Goal: Information Seeking & Learning: Learn about a topic

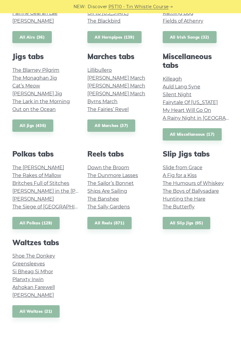
scroll to position [265, 0]
click at [40, 314] on link "All Waltzes (21)" at bounding box center [35, 311] width 47 height 12
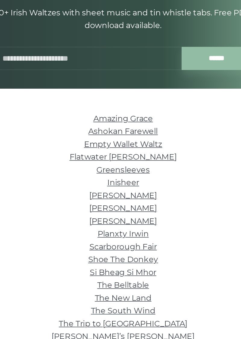
click at [138, 161] on link "Ashokan Farewell" at bounding box center [120, 164] width 43 height 6
click at [127, 180] on link "Flatwater [PERSON_NAME]" at bounding box center [121, 179] width 66 height 6
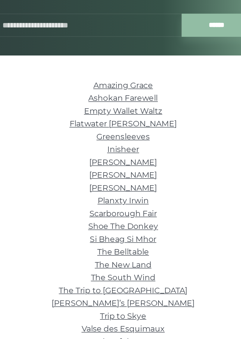
click at [126, 227] on link "Planxty Irwin" at bounding box center [120, 226] width 31 height 6
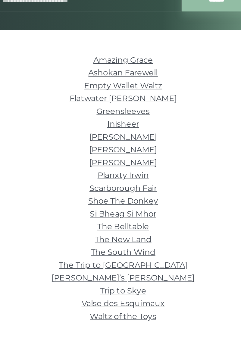
click at [126, 258] on link "The Belltable" at bounding box center [121, 258] width 32 height 6
click at [136, 244] on link "Shoe The Donkey" at bounding box center [120, 242] width 43 height 6
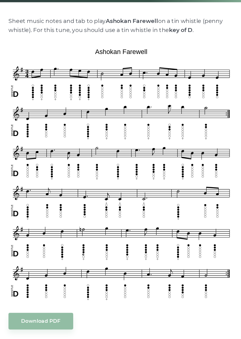
scroll to position [98, 0]
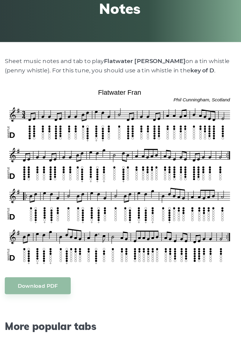
scroll to position [80, 0]
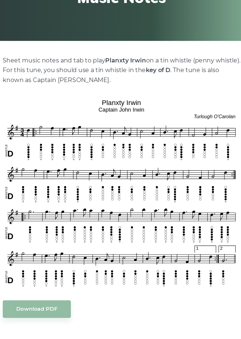
scroll to position [62, 0]
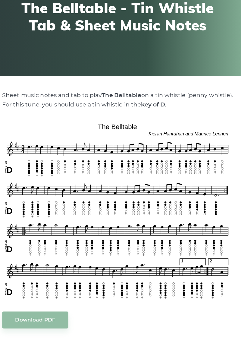
scroll to position [24, 0]
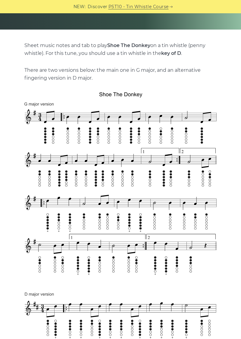
scroll to position [109, 0]
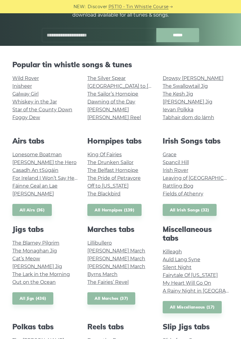
scroll to position [86, 0]
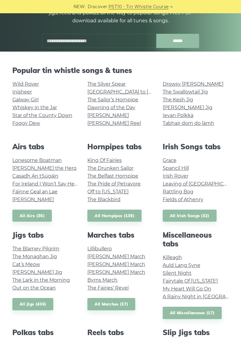
click at [188, 217] on link "All Irish Songs (32)" at bounding box center [190, 216] width 54 height 12
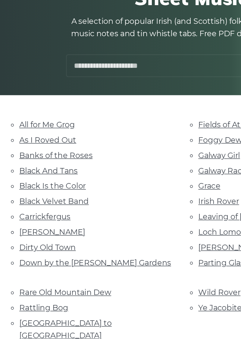
scroll to position [20, 0]
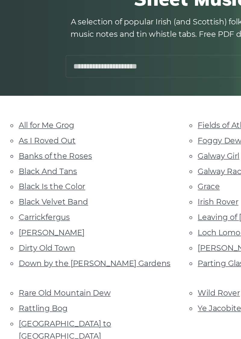
click at [42, 154] on link "Banks of the Roses" at bounding box center [35, 156] width 46 height 6
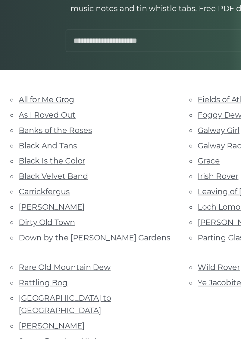
click at [44, 174] on link "Black Is the Color" at bounding box center [33, 175] width 42 height 6
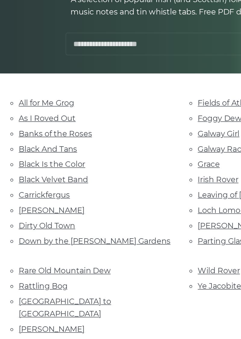
scroll to position [20, 0]
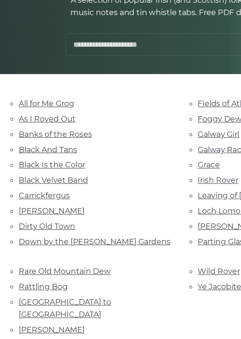
click at [47, 186] on link "Black Velvet Band" at bounding box center [34, 185] width 44 height 6
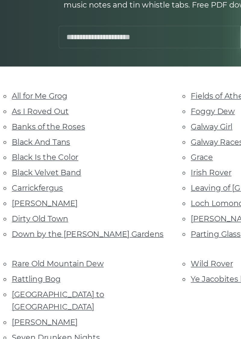
scroll to position [20, 0]
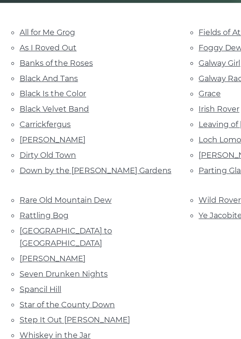
click at [34, 295] on link "Spancil Hill" at bounding box center [25, 298] width 26 height 6
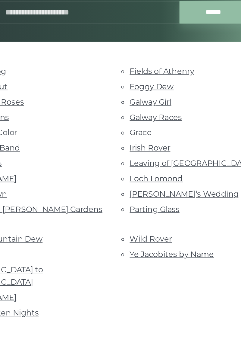
scroll to position [28, 0]
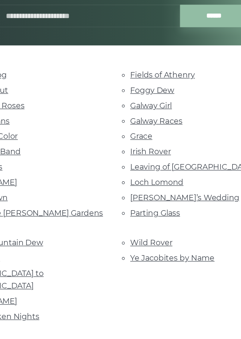
click at [146, 147] on link "Galway Girl" at bounding box center [138, 148] width 26 height 6
click at [142, 176] on link "Irish Rover" at bounding box center [138, 177] width 26 height 6
click at [166, 186] on link "Leaving of Liverpool" at bounding box center [164, 186] width 78 height 6
click at [146, 197] on link "Loch Lomond" at bounding box center [141, 196] width 33 height 6
click at [158, 206] on link "Marie’s Wedding" at bounding box center [159, 206] width 69 height 6
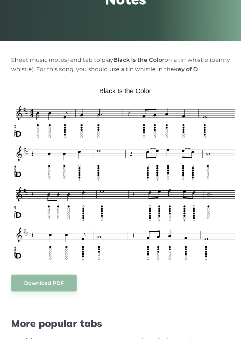
scroll to position [78, 0]
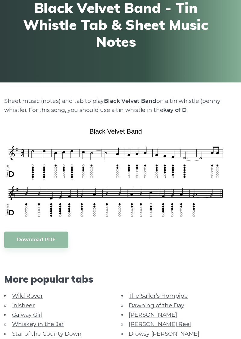
scroll to position [32, 0]
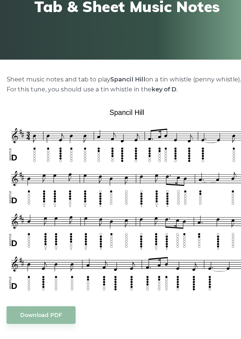
scroll to position [39, 0]
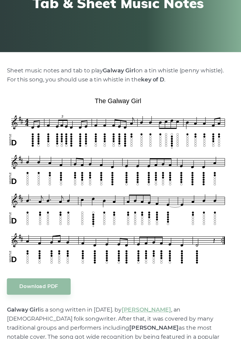
scroll to position [67, 0]
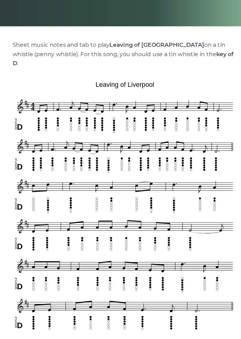
scroll to position [84, 0]
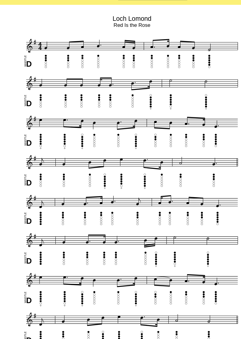
scroll to position [162, 0]
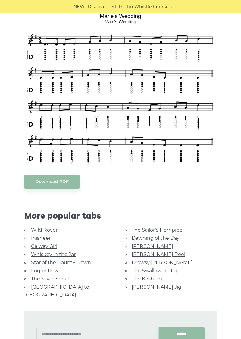
scroll to position [172, 0]
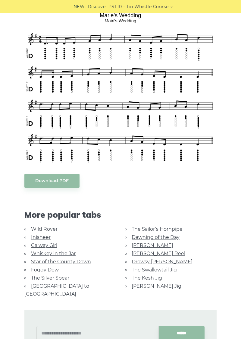
click at [149, 277] on link "The Kesh Jig" at bounding box center [147, 278] width 30 height 6
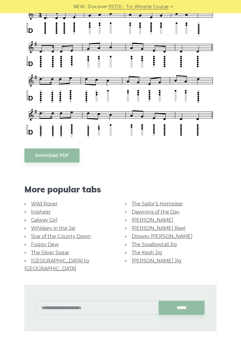
click at [156, 262] on link "[PERSON_NAME] Jig" at bounding box center [157, 261] width 50 height 6
click at [61, 253] on link "The Silver Spear" at bounding box center [50, 253] width 38 height 6
click at [157, 239] on link "Drowsy [PERSON_NAME]" at bounding box center [162, 236] width 61 height 6
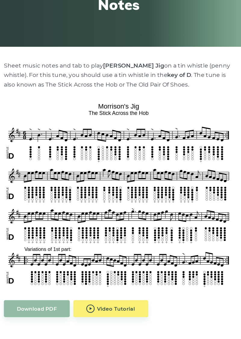
scroll to position [55, 0]
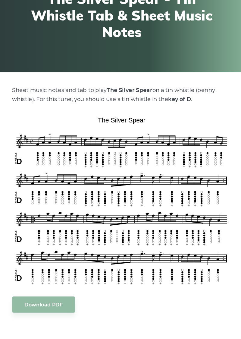
scroll to position [36, 0]
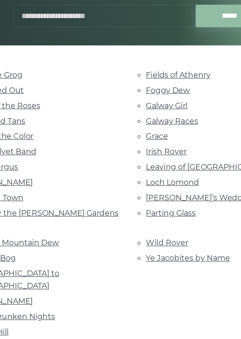
click at [145, 138] on link "Foggy Dew" at bounding box center [139, 138] width 28 height 6
click at [151, 213] on link "Parting Glass" at bounding box center [140, 215] width 31 height 6
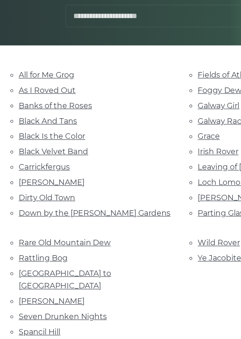
click at [40, 178] on link "Black Velvet Band" at bounding box center [34, 177] width 44 height 6
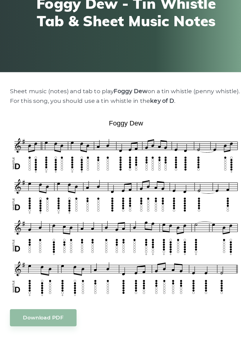
scroll to position [34, 0]
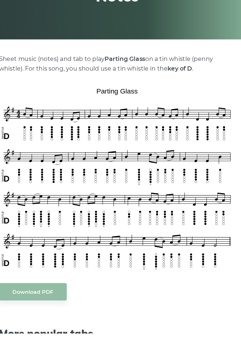
scroll to position [37, 0]
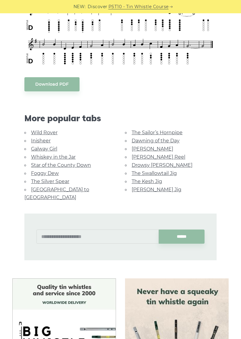
scroll to position [188, 0]
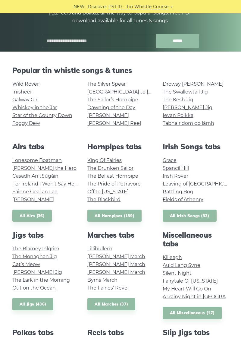
click at [116, 176] on link "The Belfast Hornpipe" at bounding box center [112, 176] width 51 height 6
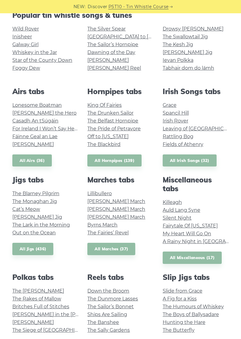
scroll to position [142, 0]
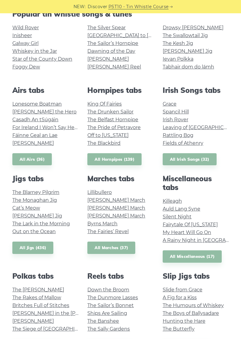
click at [109, 307] on link "The Sailor’s Bonnet" at bounding box center [110, 305] width 46 height 6
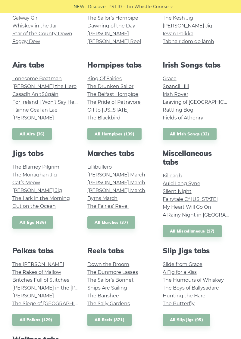
click at [107, 290] on link "Ships Are Sailing" at bounding box center [107, 288] width 40 height 6
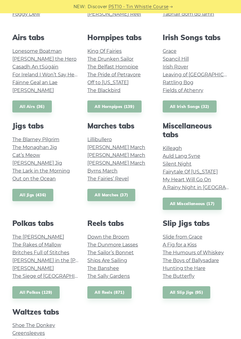
scroll to position [196, 0]
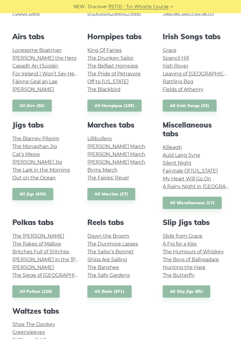
click at [196, 171] on link "Fairytale Of New York" at bounding box center [190, 171] width 55 height 6
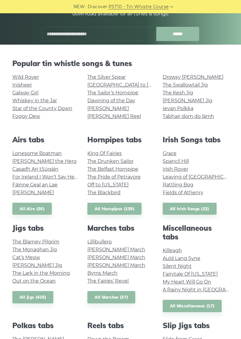
scroll to position [92, 0]
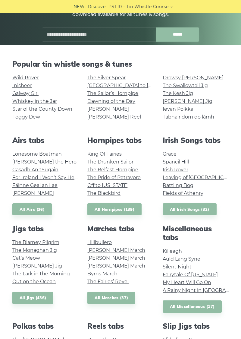
click at [109, 183] on link "Off to California" at bounding box center [107, 185] width 41 height 6
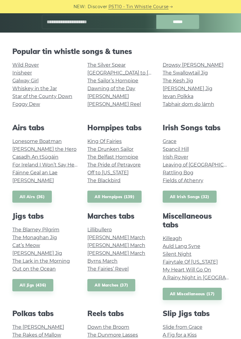
scroll to position [118, 0]
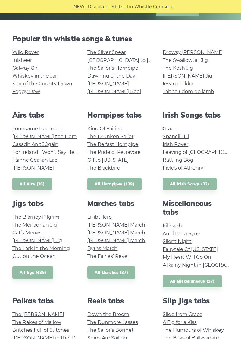
click at [130, 57] on link "[GEOGRAPHIC_DATA] to [GEOGRAPHIC_DATA]" at bounding box center [142, 60] width 111 height 6
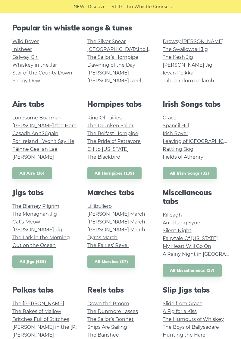
scroll to position [128, 0]
click at [64, 140] on link "For Ireland I Won’t Say Her Name" at bounding box center [52, 142] width 80 height 6
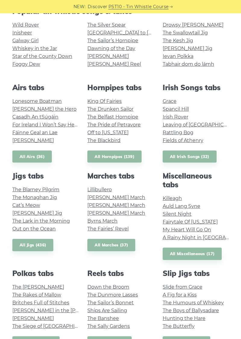
scroll to position [153, 0]
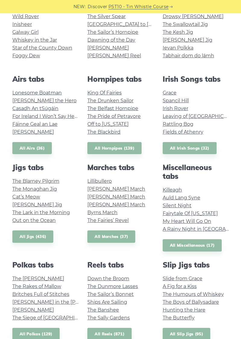
click at [121, 197] on link "Brian Boru’s March" at bounding box center [116, 197] width 58 height 6
click at [211, 304] on link "The Boys of Ballysadare" at bounding box center [191, 302] width 56 height 6
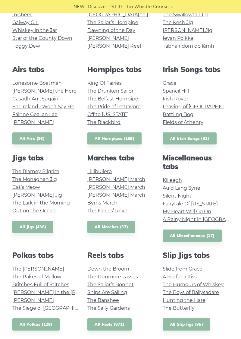
scroll to position [170, 0]
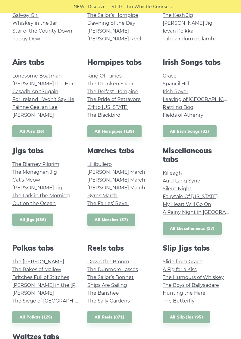
click at [125, 287] on link "Ships Are Sailing" at bounding box center [107, 285] width 40 height 6
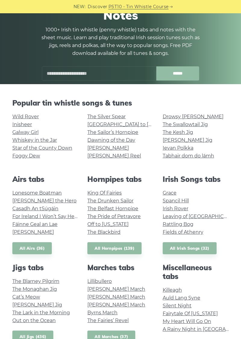
scroll to position [54, 0]
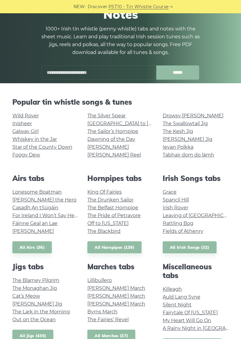
click at [180, 200] on link "Spancil Hill" at bounding box center [176, 200] width 26 height 6
click at [35, 232] on link "Planxty Davis" at bounding box center [33, 231] width 42 height 6
click at [36, 153] on link "Foggy Dew" at bounding box center [26, 155] width 28 height 6
click at [175, 190] on link "Grace" at bounding box center [170, 192] width 14 height 6
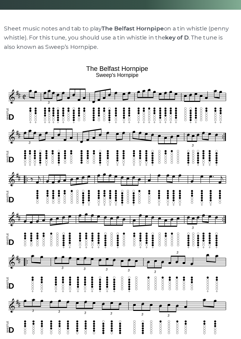
scroll to position [75, 0]
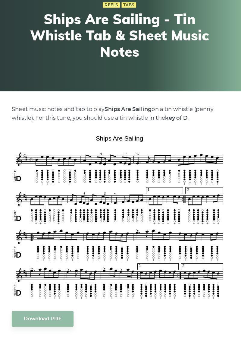
scroll to position [28, 0]
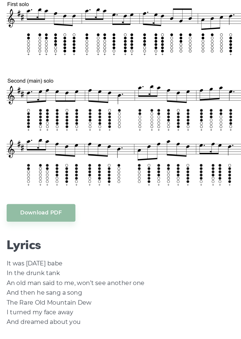
scroll to position [238, 0]
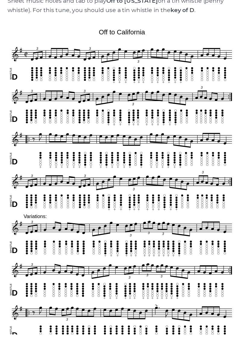
scroll to position [95, 0]
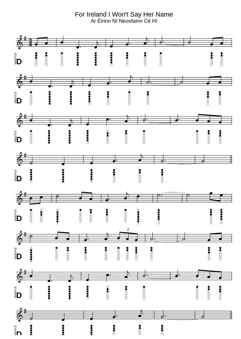
scroll to position [123, 0]
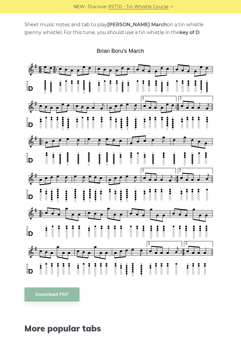
scroll to position [128, 0]
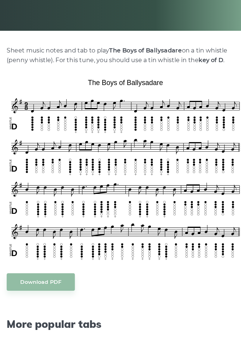
scroll to position [75, 0]
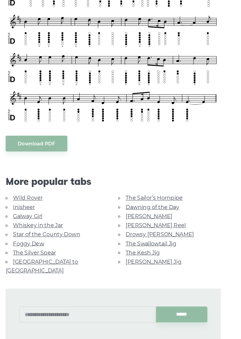
scroll to position [190, 0]
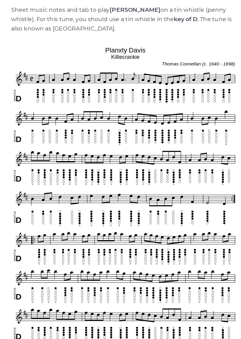
scroll to position [119, 0]
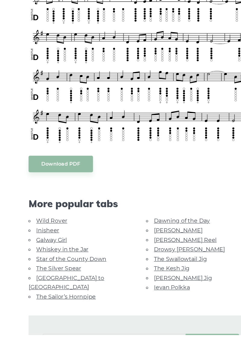
scroll to position [148, 0]
click at [54, 283] on link "The Silver Spear" at bounding box center [50, 282] width 38 height 6
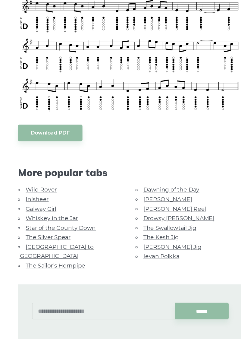
click at [63, 241] on link "Star of the County Down" at bounding box center [61, 243] width 60 height 6
click at [66, 232] on link "Whiskey in the Jar" at bounding box center [53, 235] width 45 height 6
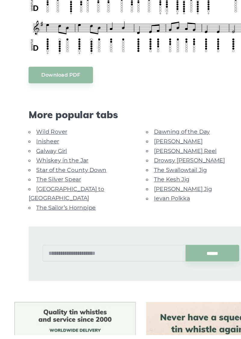
scroll to position [225, 0]
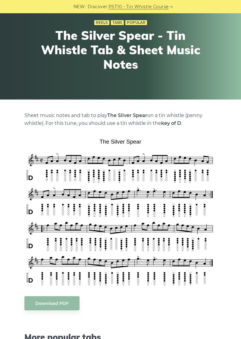
scroll to position [40, 0]
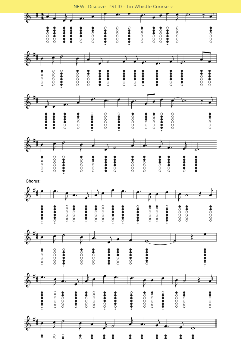
scroll to position [199, 0]
